Goal: Navigation & Orientation: Find specific page/section

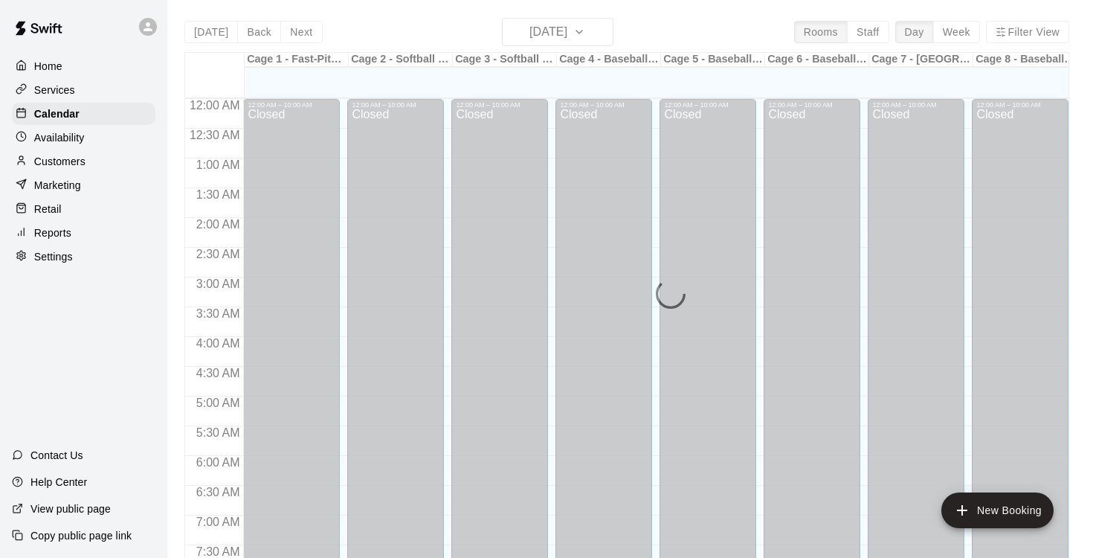
scroll to position [908, 0]
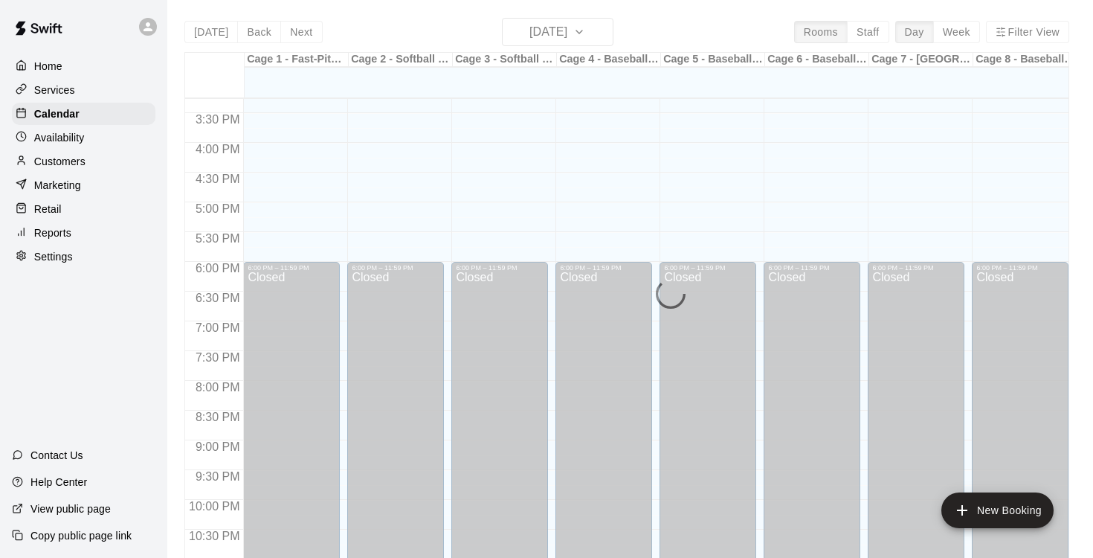
click at [295, 31] on div "[DATE] Back [DATE][DATE] Rooms Staff Day Week Filter View Cage 1 - Fast-Pitch M…" at bounding box center [626, 297] width 885 height 558
click at [295, 34] on div "[DATE] Back [DATE][DATE] Rooms Staff Day Week Filter View Cage 1 - Fast-Pitch M…" at bounding box center [626, 297] width 885 height 558
click at [217, 31] on div "[DATE] Back [DATE][DATE] Rooms Staff Day Week Filter View Cage 1 - Fast-Pitch M…" at bounding box center [626, 297] width 885 height 558
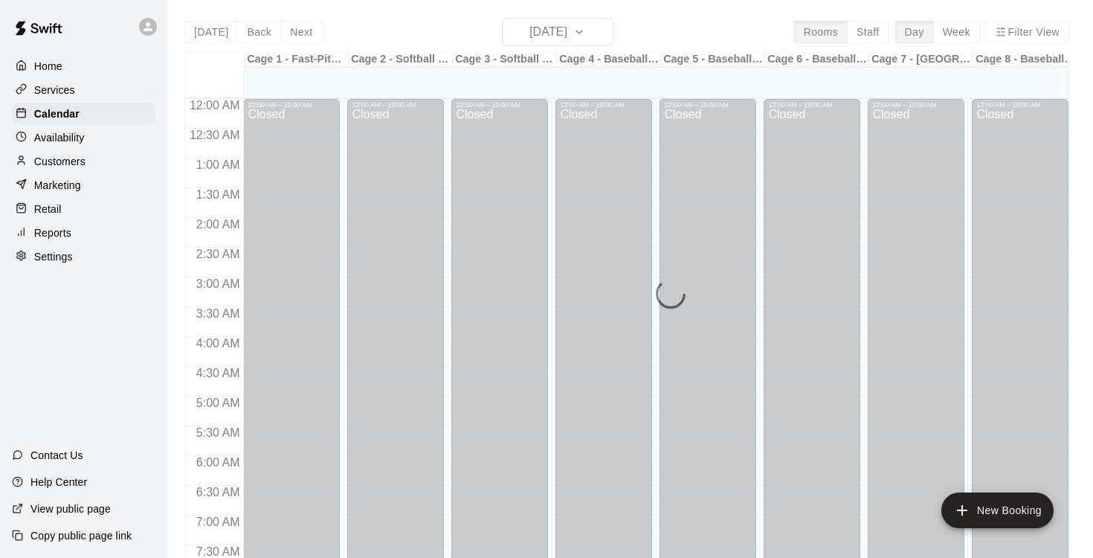
scroll to position [908, 0]
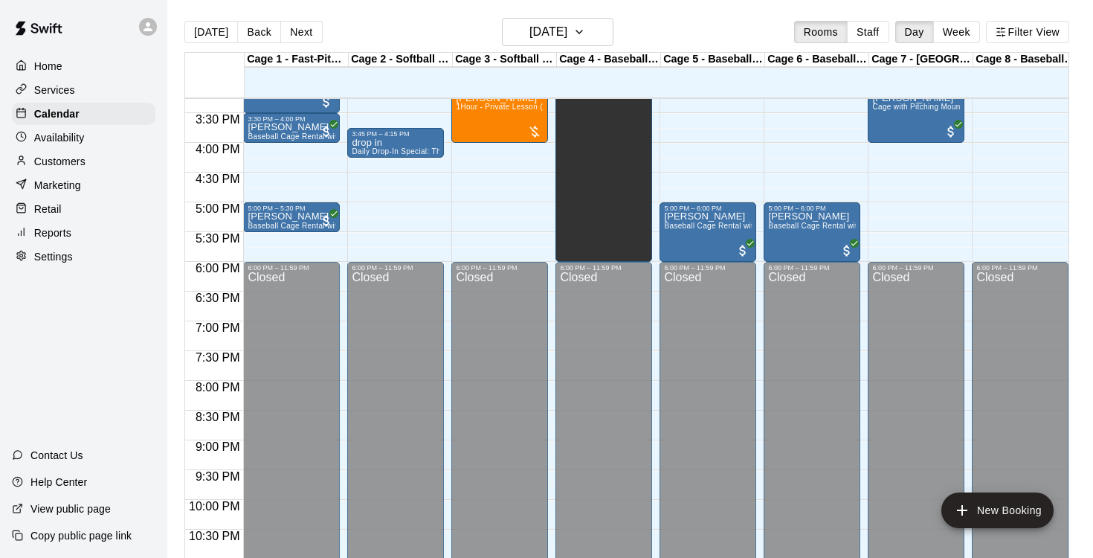
click at [297, 33] on button "Next" at bounding box center [301, 32] width 42 height 22
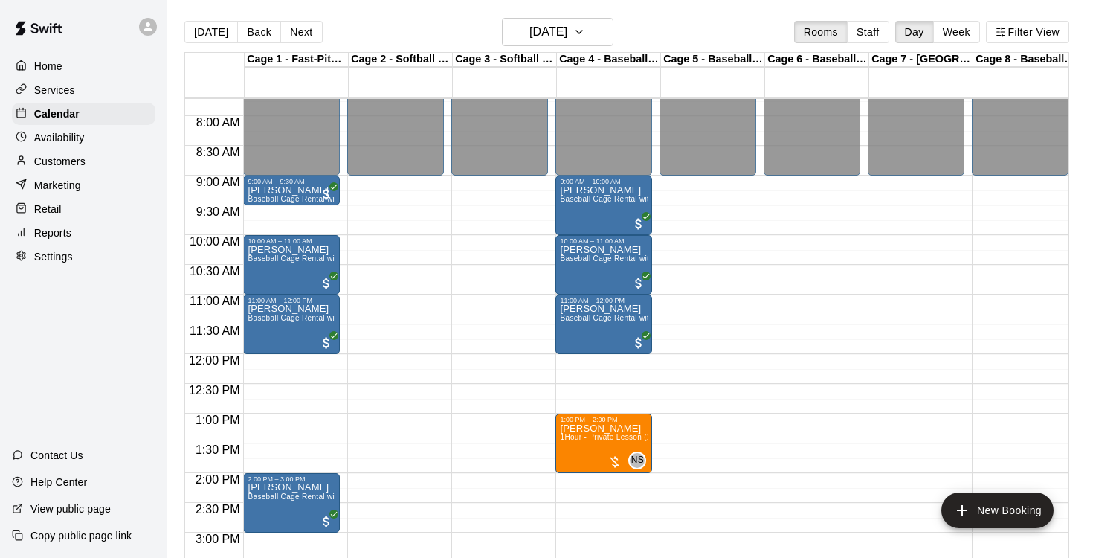
scroll to position [459, 0]
click at [294, 35] on button "Next" at bounding box center [301, 32] width 42 height 22
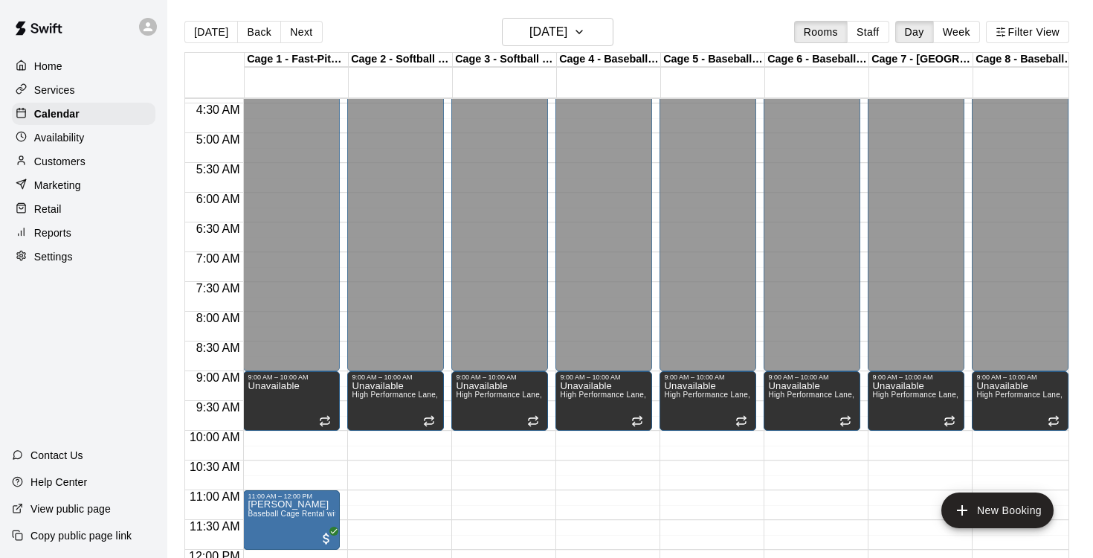
scroll to position [31, 0]
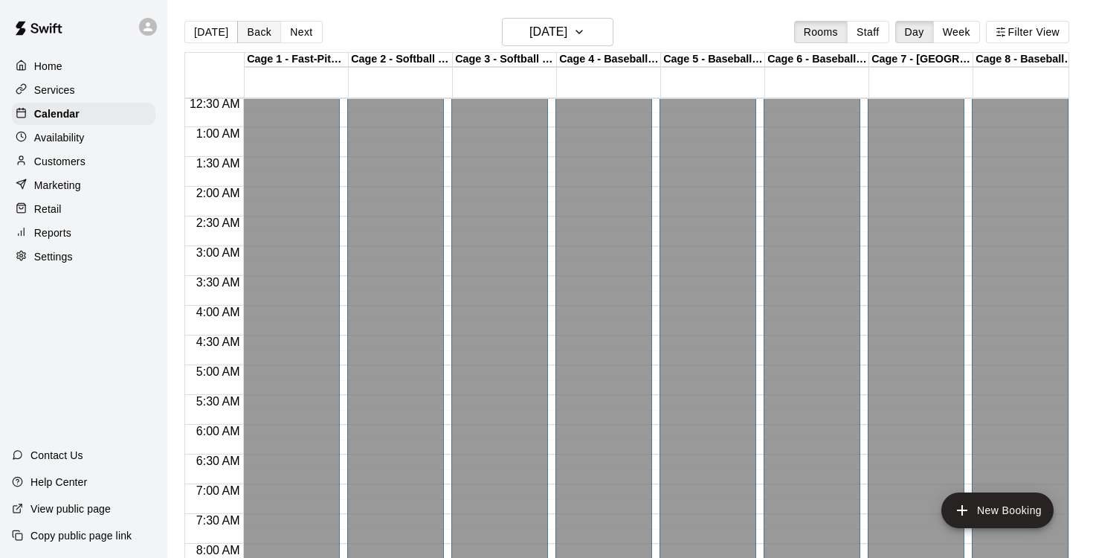
click at [248, 31] on button "Back" at bounding box center [259, 32] width 44 height 22
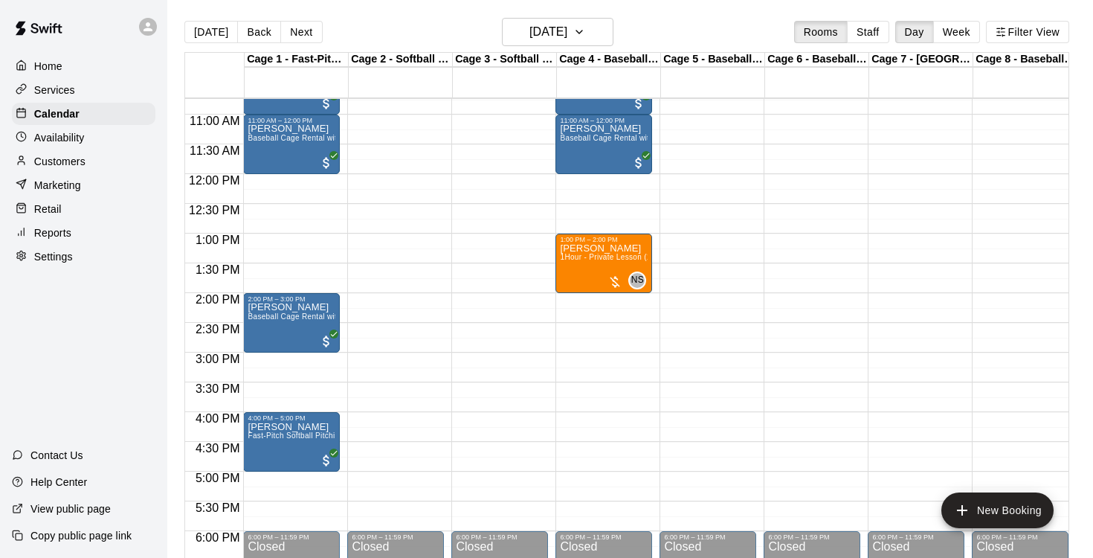
scroll to position [717, 0]
